Goal: Find specific page/section: Find specific page/section

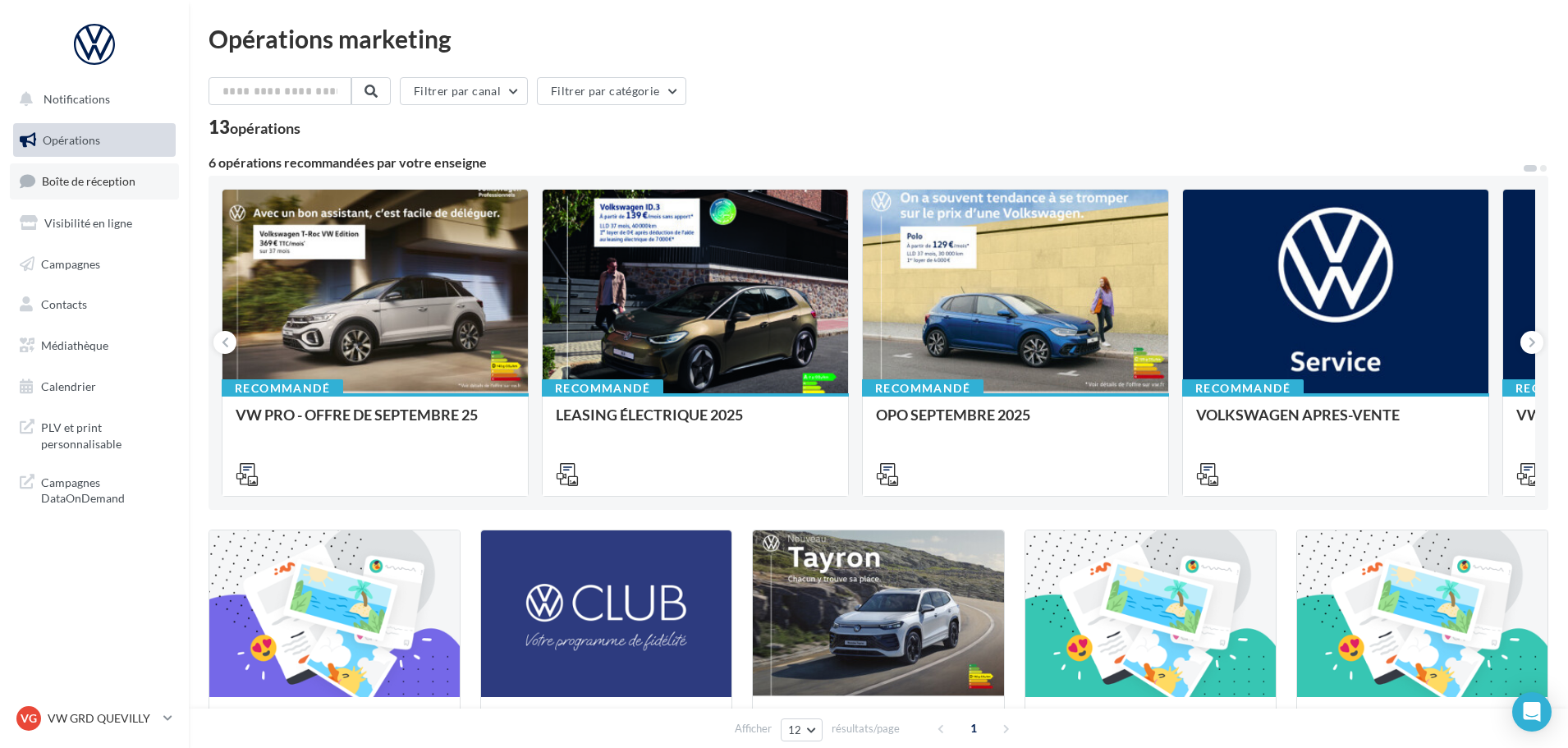
click at [104, 187] on span "Boîte de réception" at bounding box center [88, 181] width 93 height 14
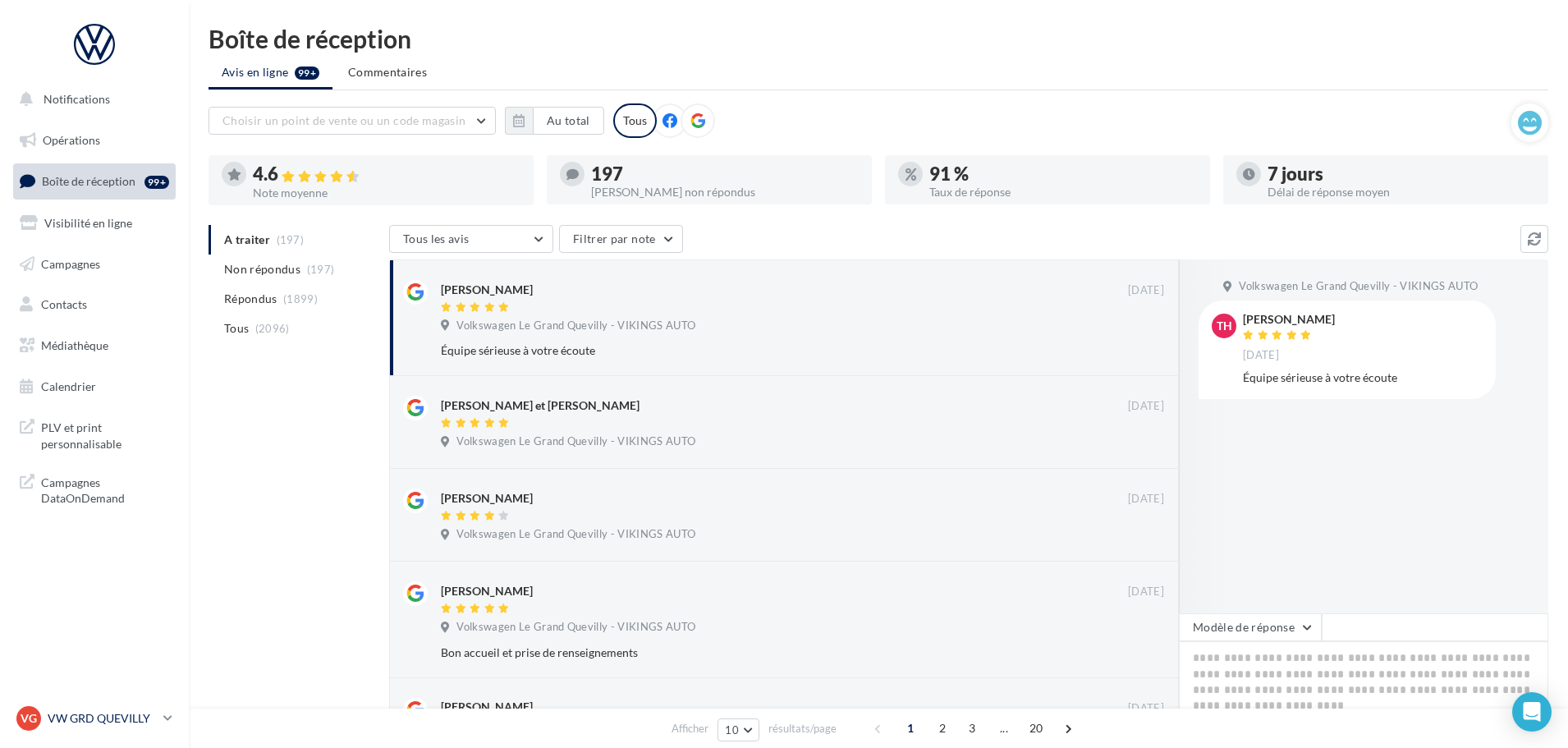
click at [134, 722] on p "VW GRD QUEVILLY" at bounding box center [102, 718] width 109 height 17
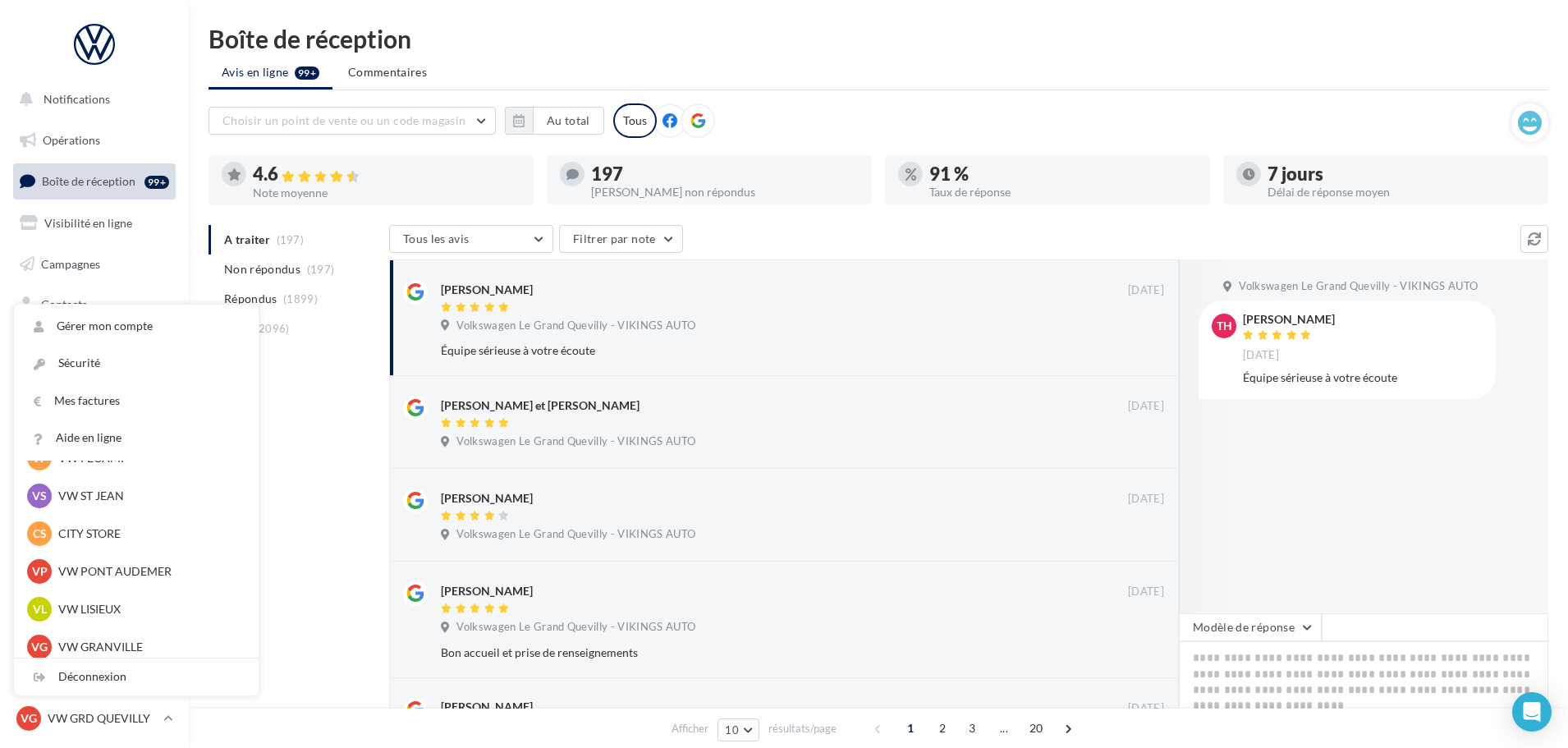
scroll to position [200, 0]
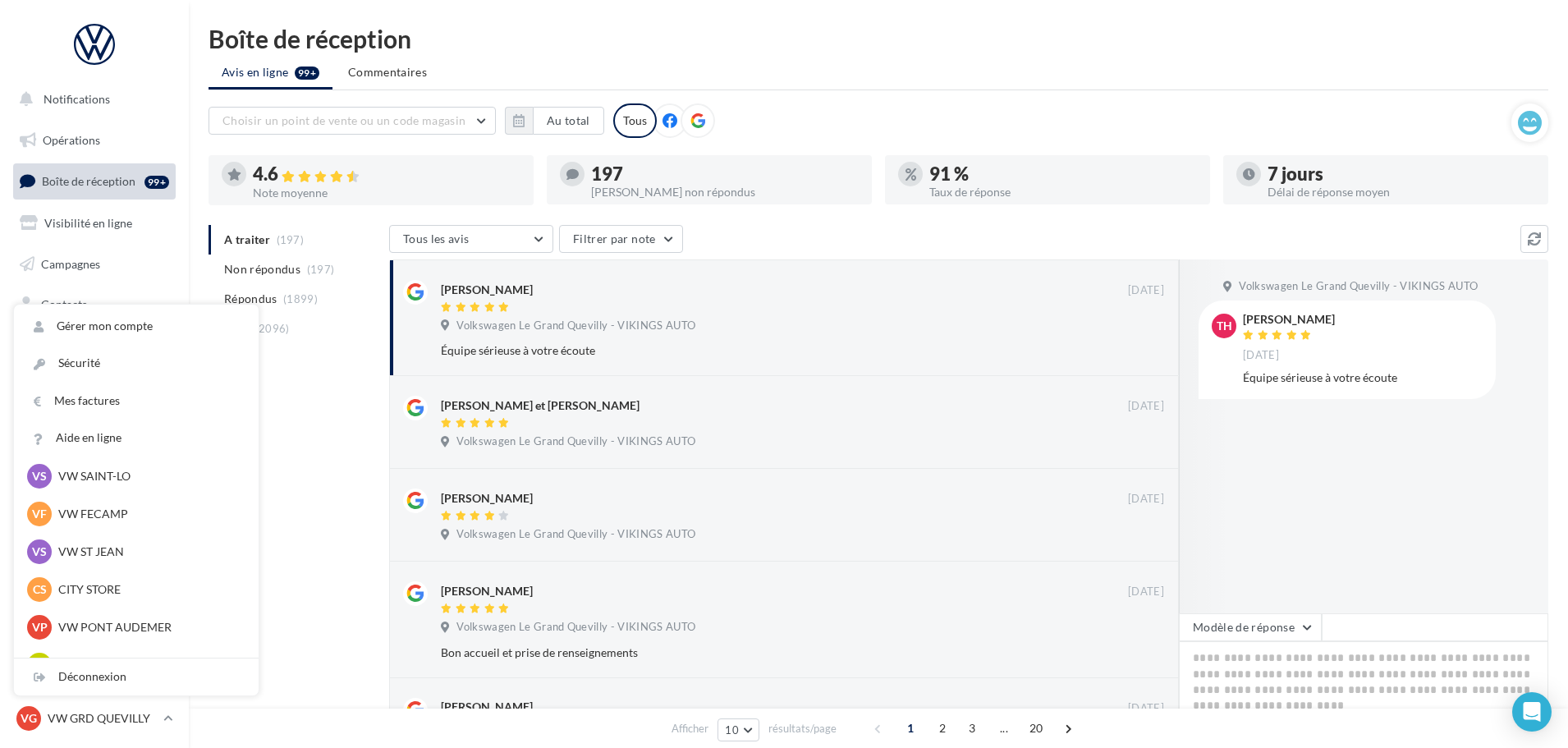
click at [112, 555] on p "VW ST JEAN" at bounding box center [149, 552] width 181 height 17
